Goal: Task Accomplishment & Management: Use online tool/utility

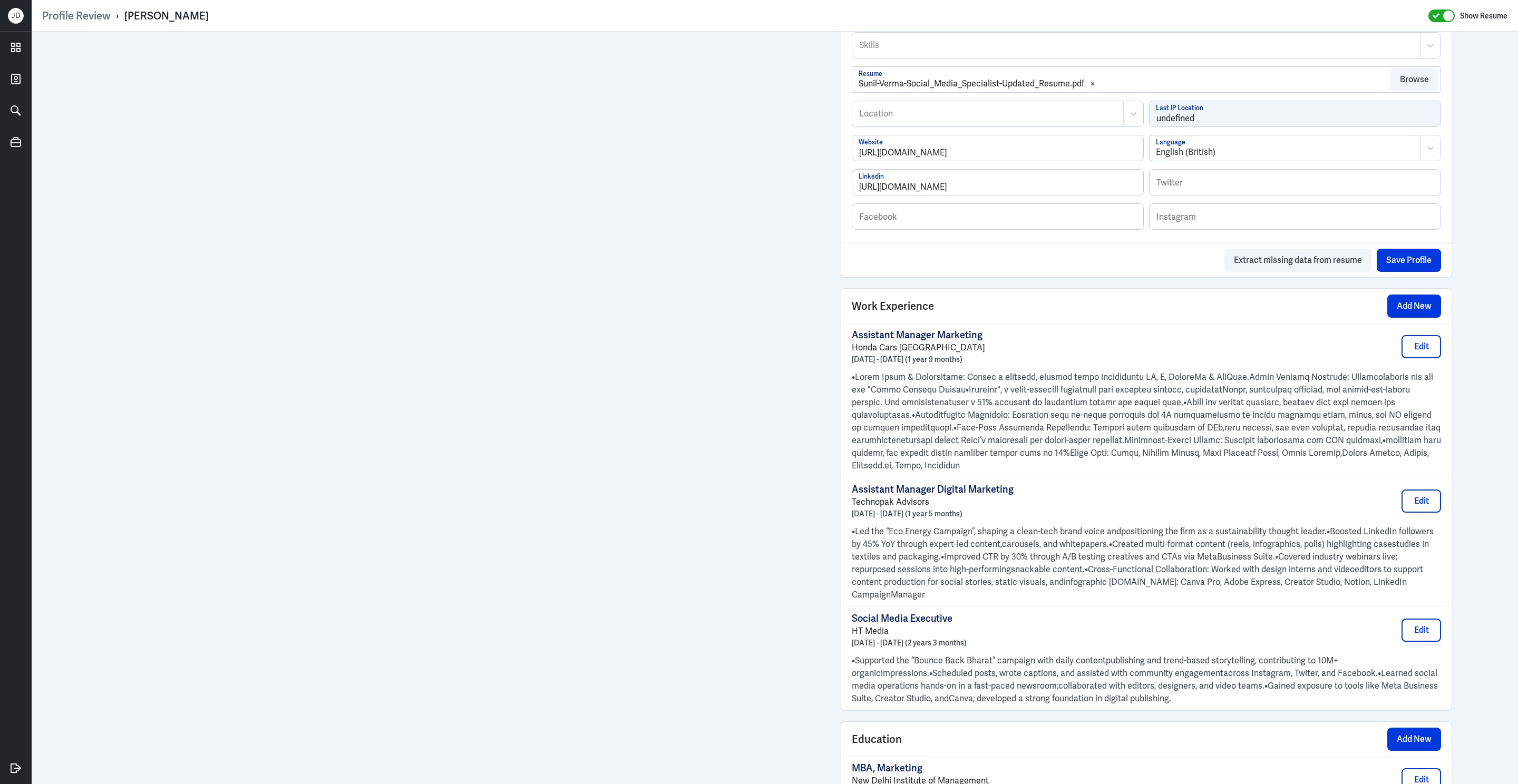
scroll to position [777, 0]
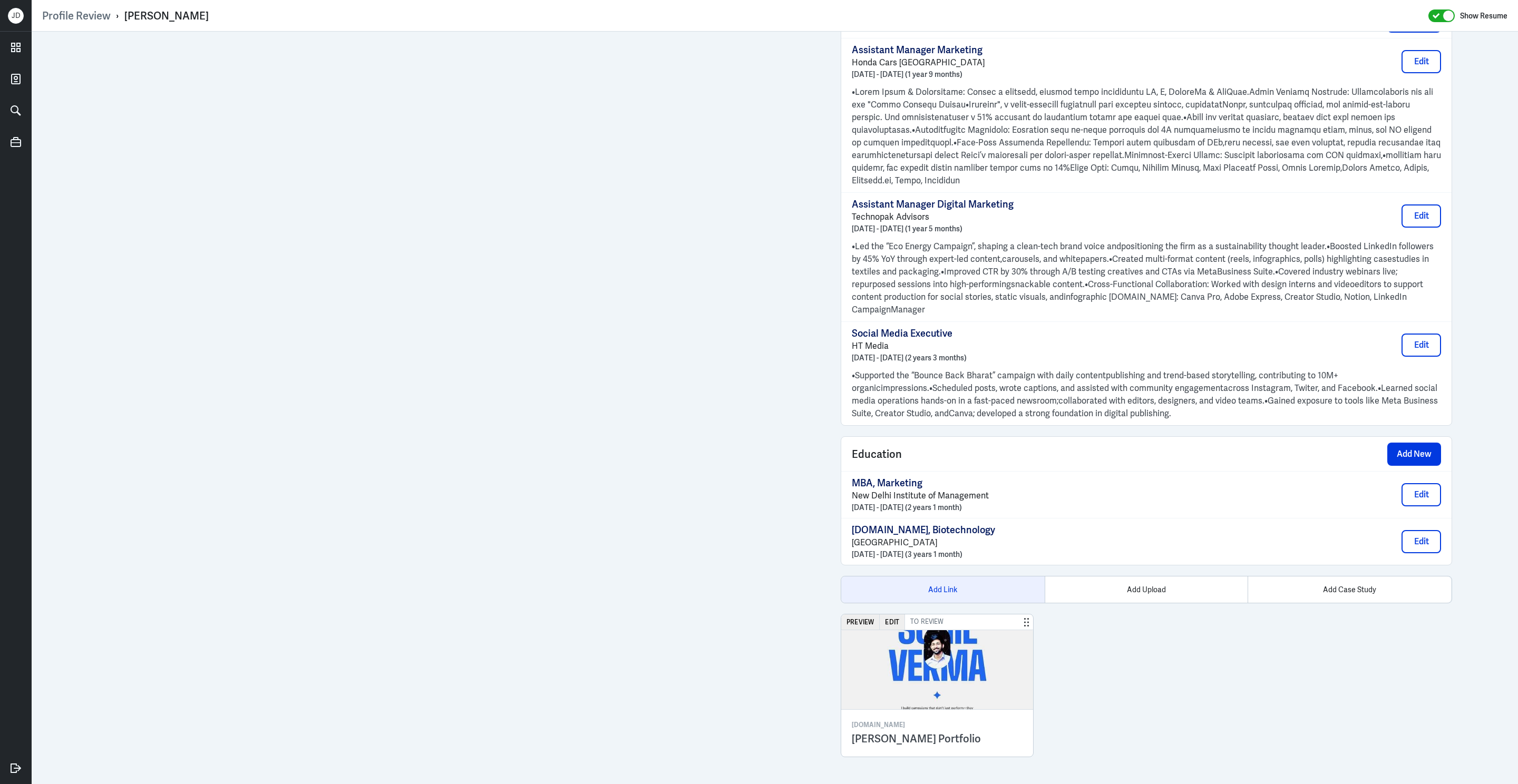
click at [927, 592] on div "Add Link" at bounding box center [942, 590] width 203 height 26
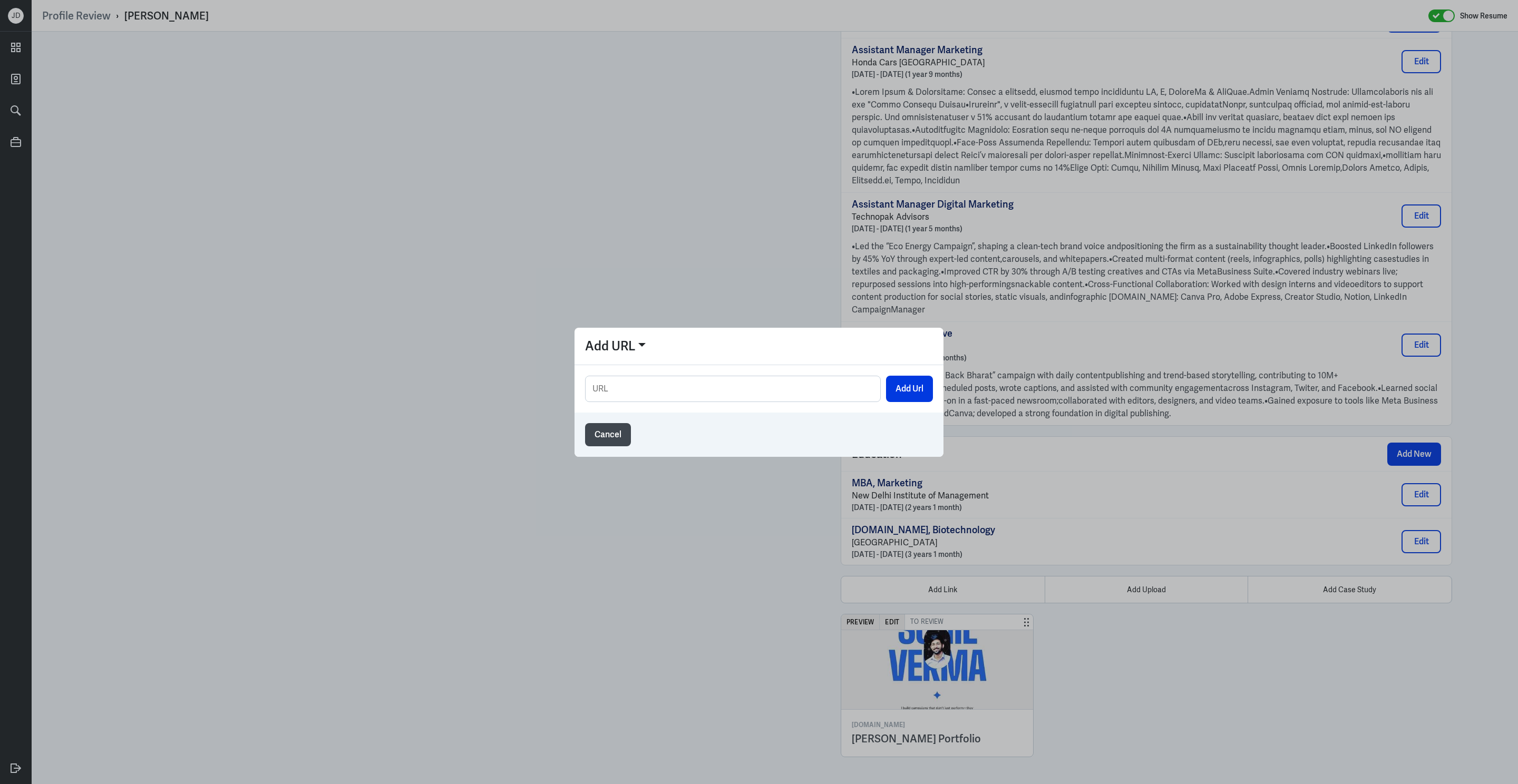
click at [691, 390] on input "text" at bounding box center [733, 388] width 295 height 26
type input "[URL][DOMAIN_NAME]"
click at [916, 386] on button "Add Url" at bounding box center [909, 388] width 47 height 26
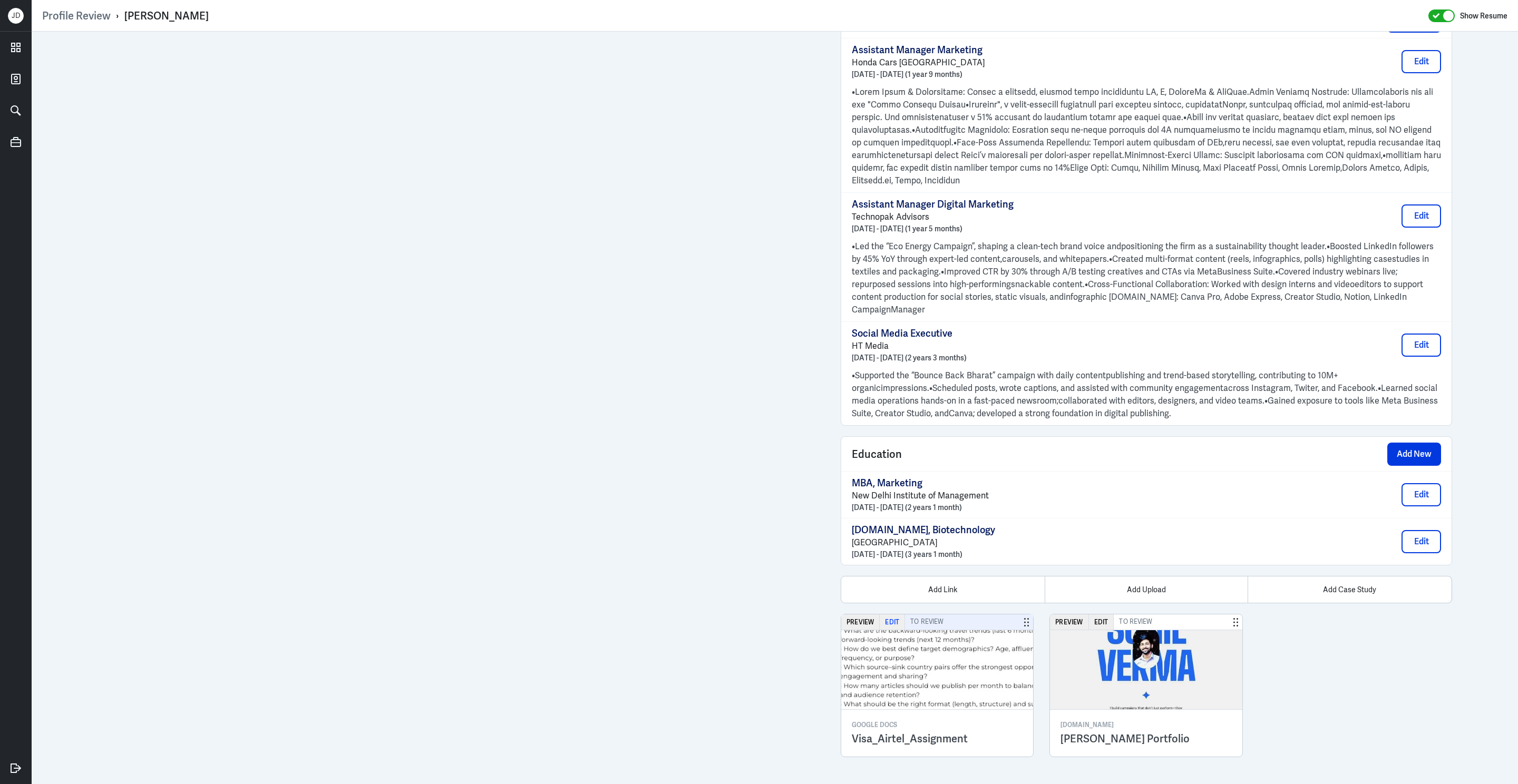
click at [893, 622] on button "Edit" at bounding box center [892, 622] width 26 height 15
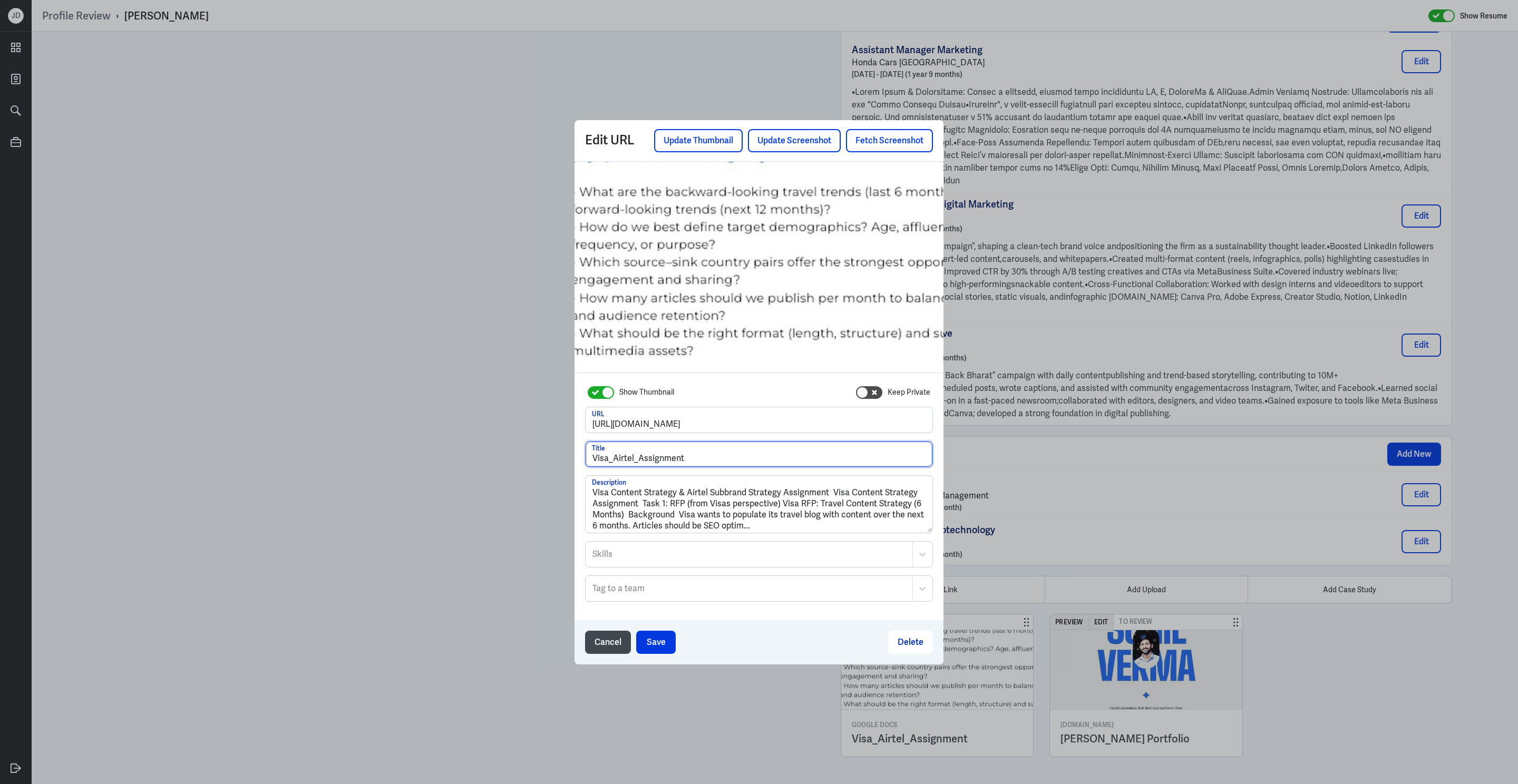
drag, startPoint x: 721, startPoint y: 459, endPoint x: 542, endPoint y: 453, distance: 179.1
click at [542, 453] on div "Edit URL Update Thumbnail Update Screenshot Fetch Screenshot Show Thumbnail Kee…" at bounding box center [759, 392] width 1518 height 784
type input "HD Skills Assessment - [PERSON_NAME]"
click at [644, 641] on button "Save" at bounding box center [655, 642] width 40 height 23
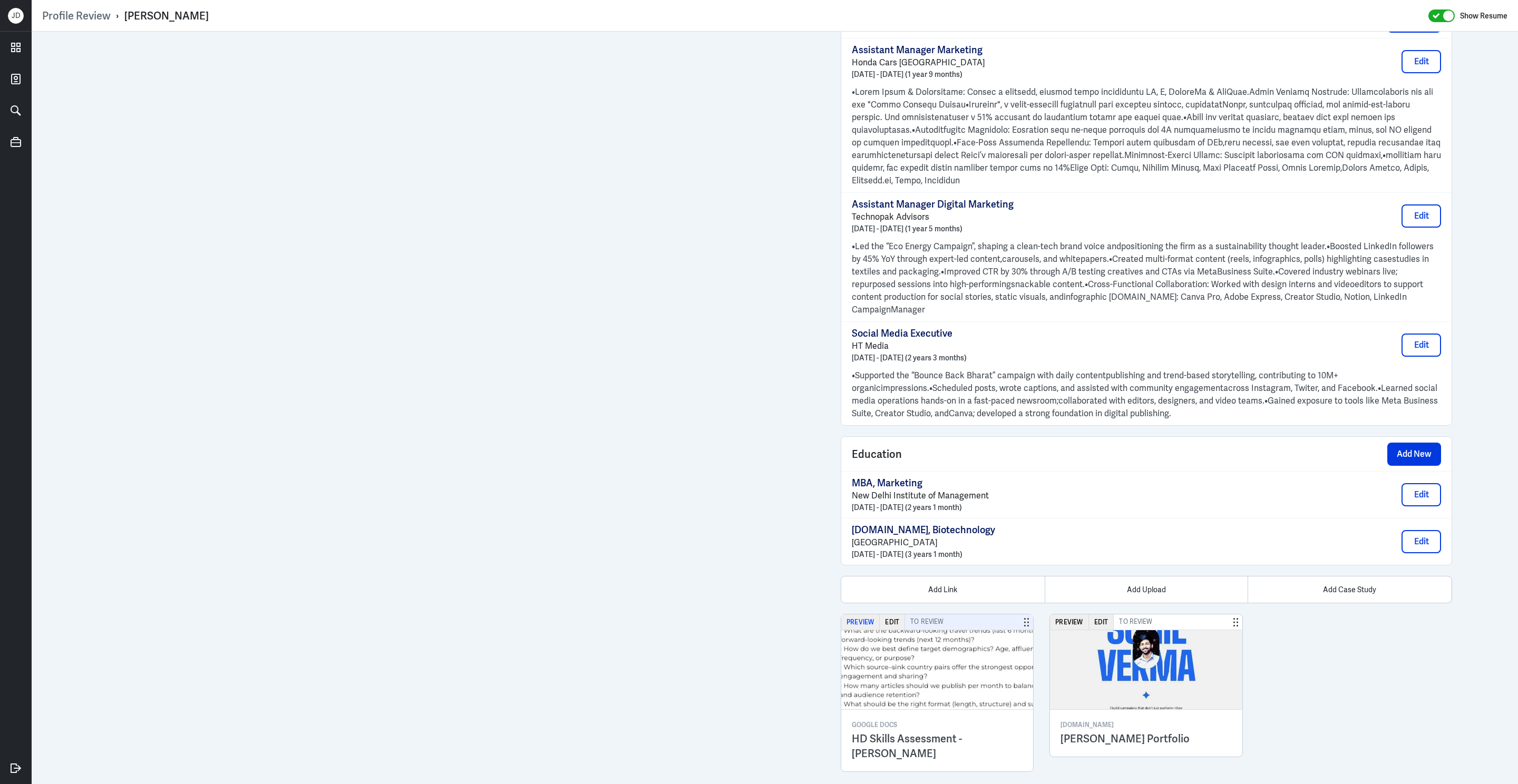
click at [866, 622] on button "Preview" at bounding box center [860, 622] width 39 height 15
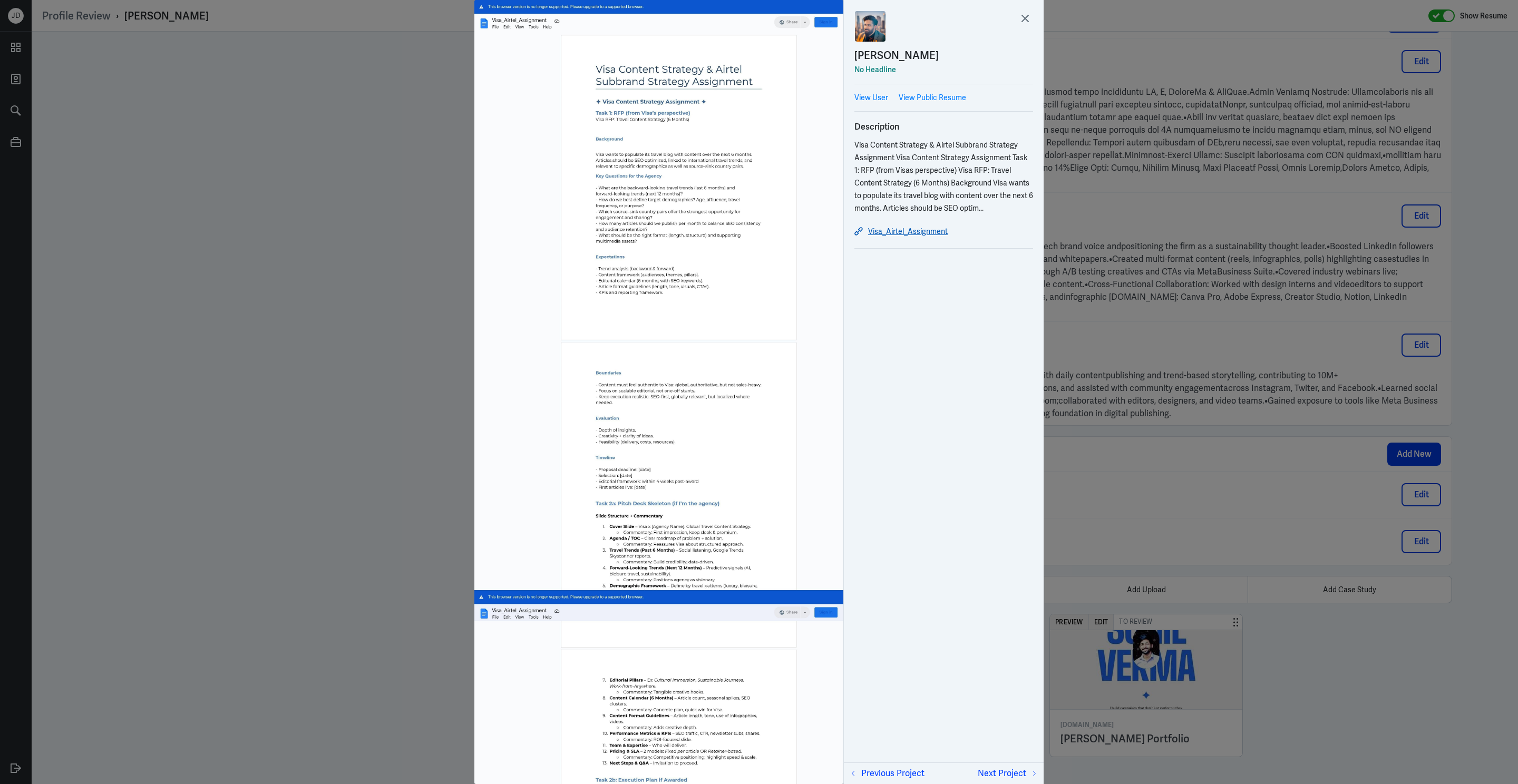
click at [897, 235] on link "Visa_Airtel_Assignment" at bounding box center [943, 231] width 178 height 12
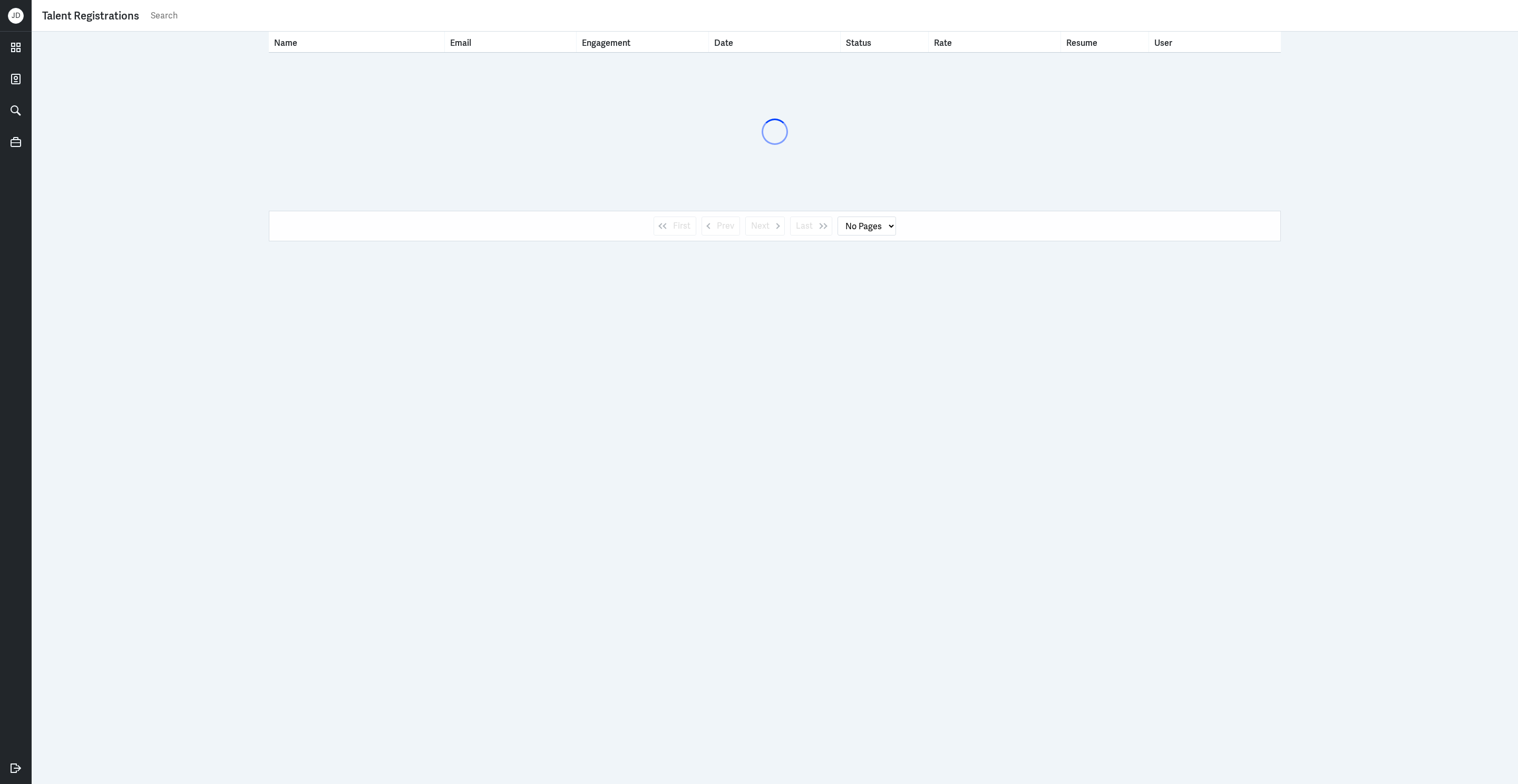
click at [774, 18] on input "text" at bounding box center [827, 16] width 1357 height 16
type input "amabel"
select select "1"
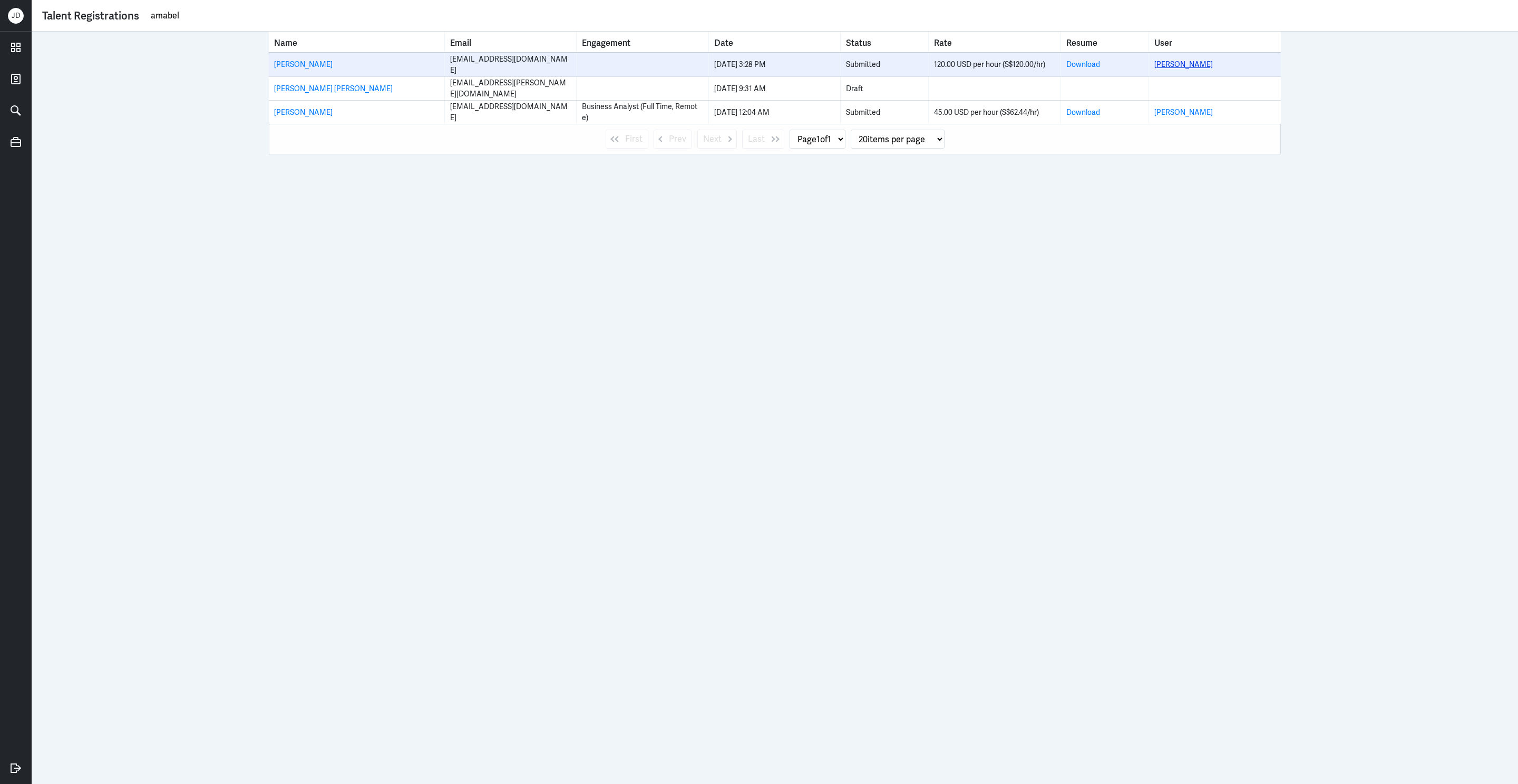
click at [1189, 66] on link "Amabel Quek" at bounding box center [1183, 64] width 58 height 10
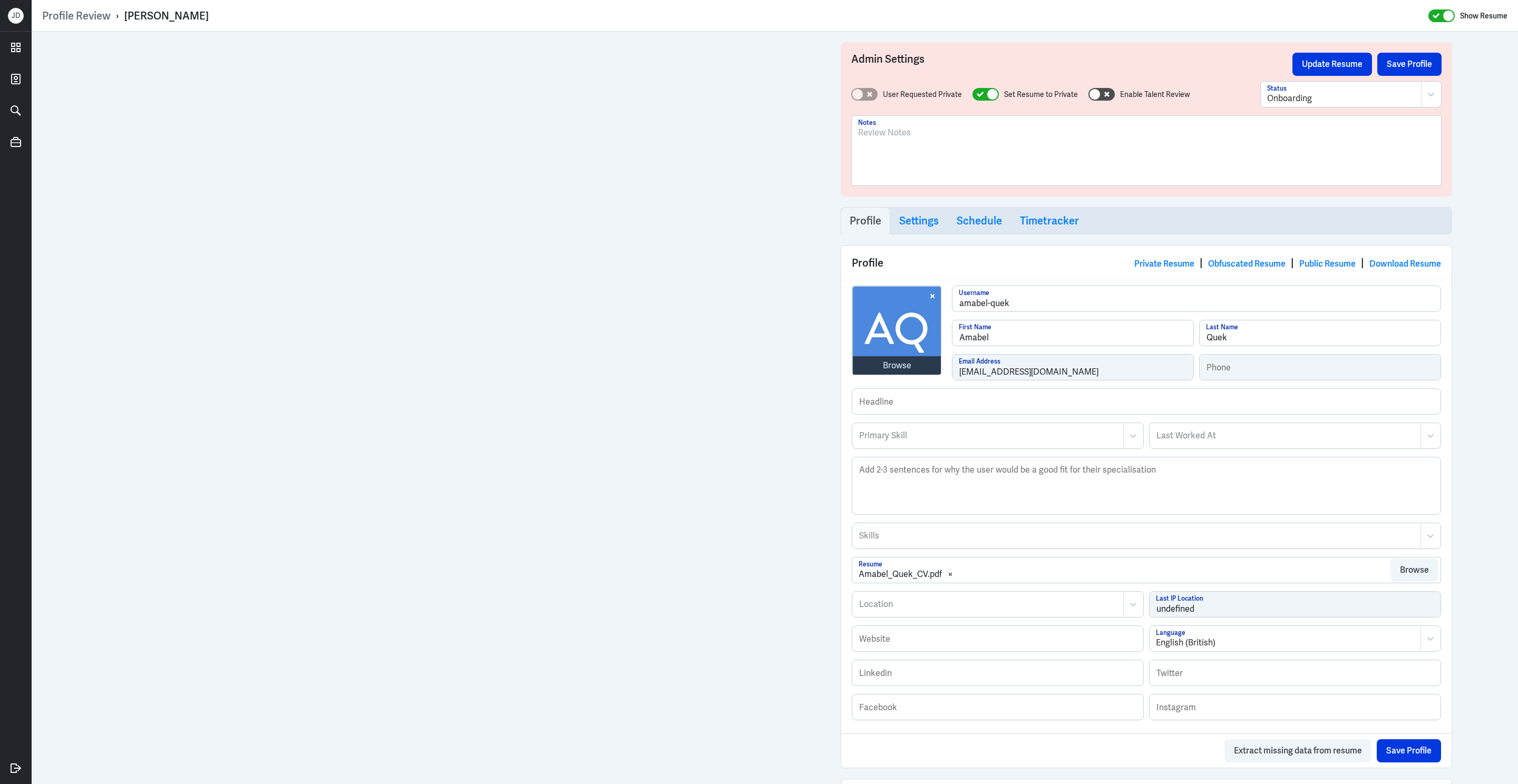
scroll to position [343, 0]
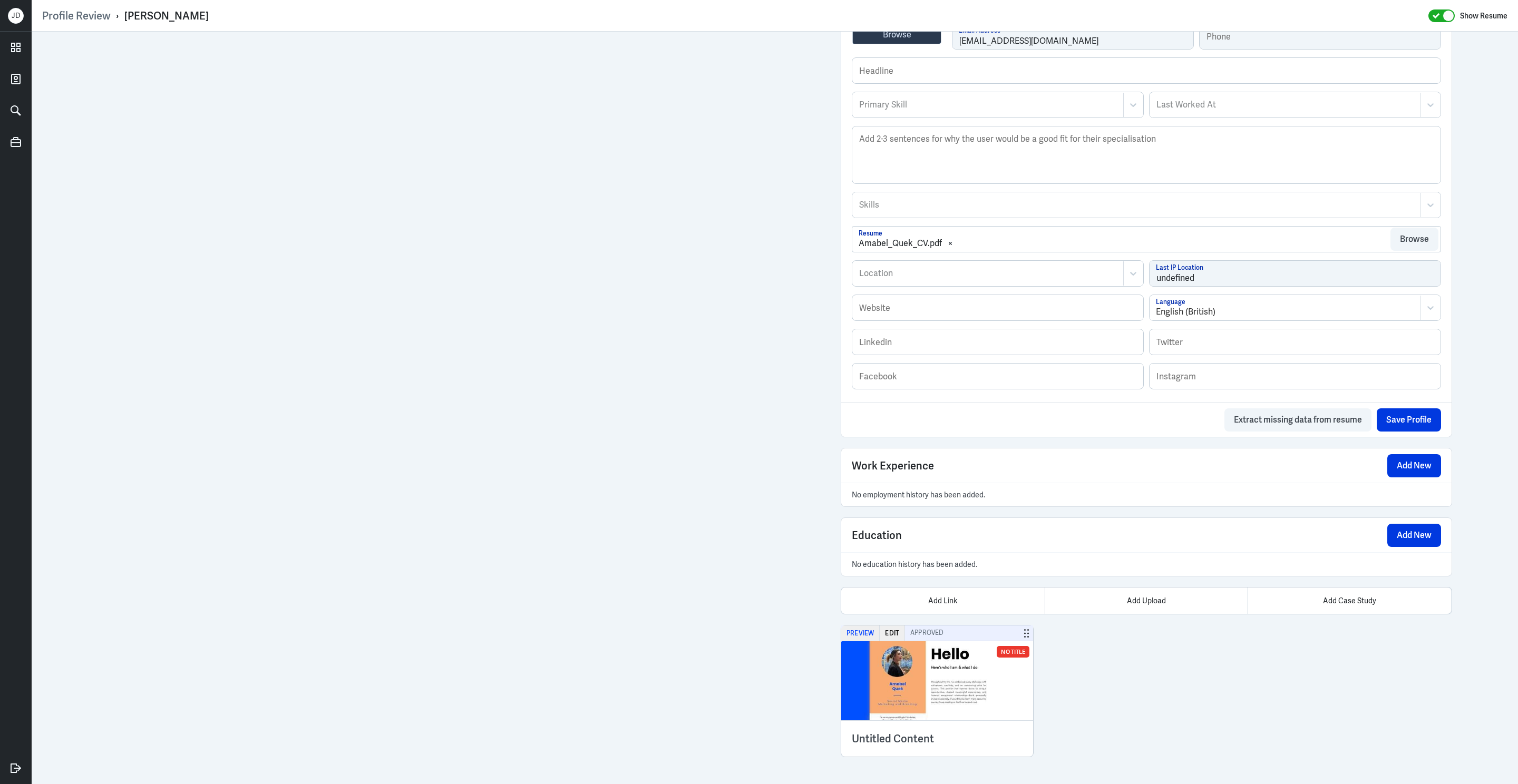
click at [856, 631] on button "Preview" at bounding box center [860, 632] width 39 height 15
